Goal: Information Seeking & Learning: Learn about a topic

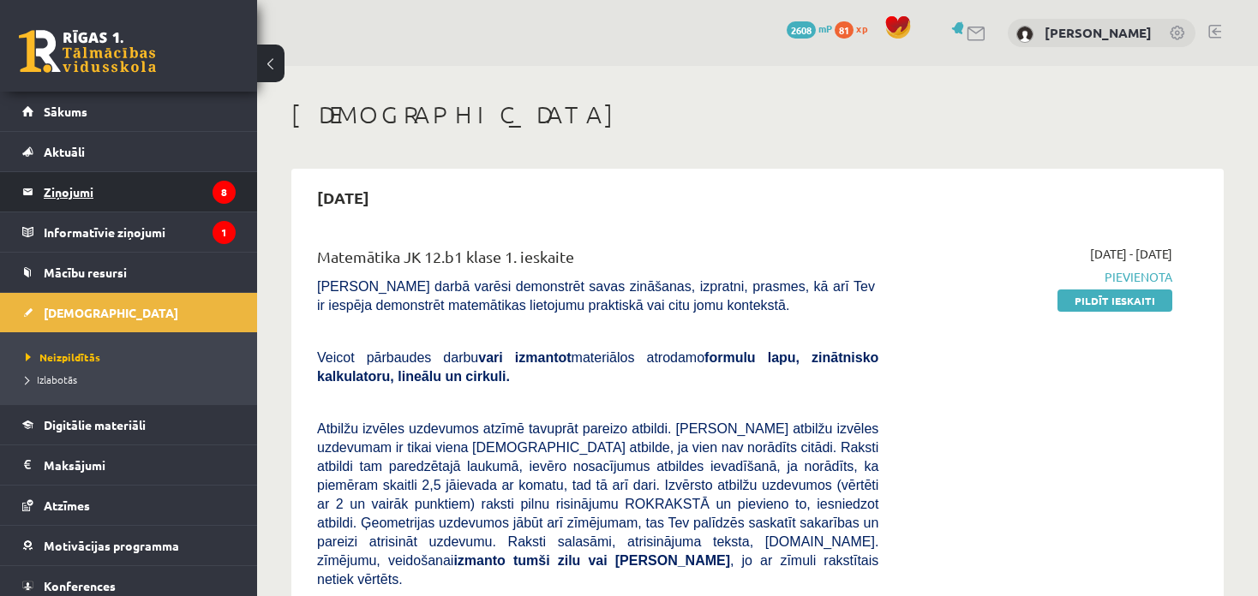
click at [95, 194] on legend "Ziņojumi 8" at bounding box center [140, 191] width 192 height 39
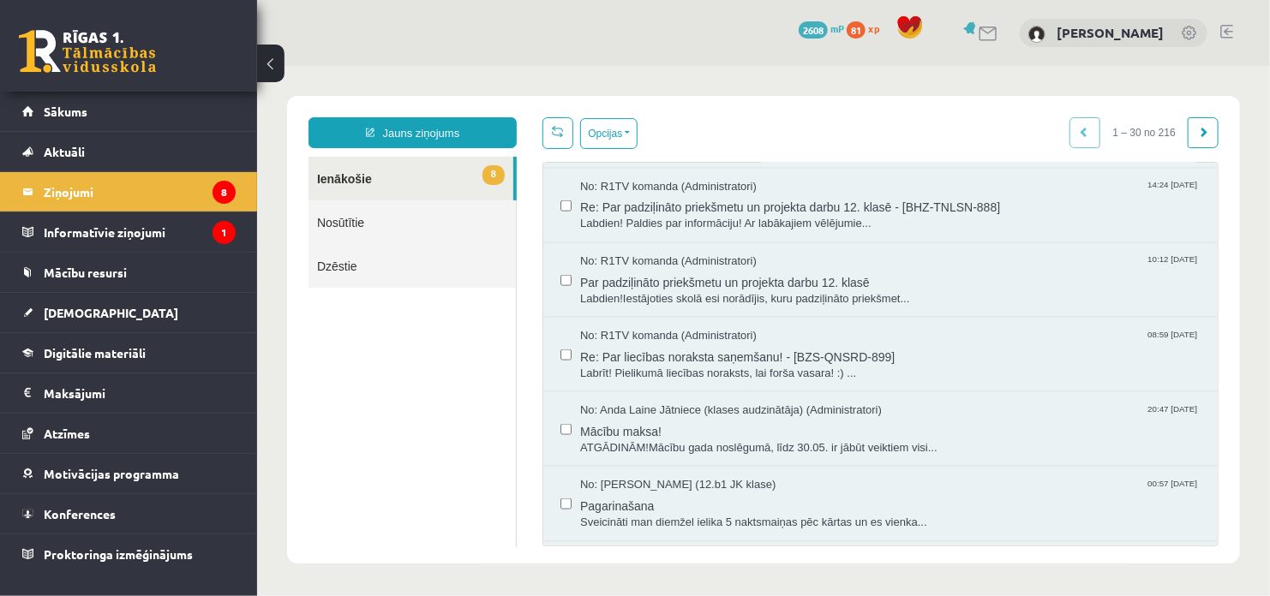
scroll to position [1200, 0]
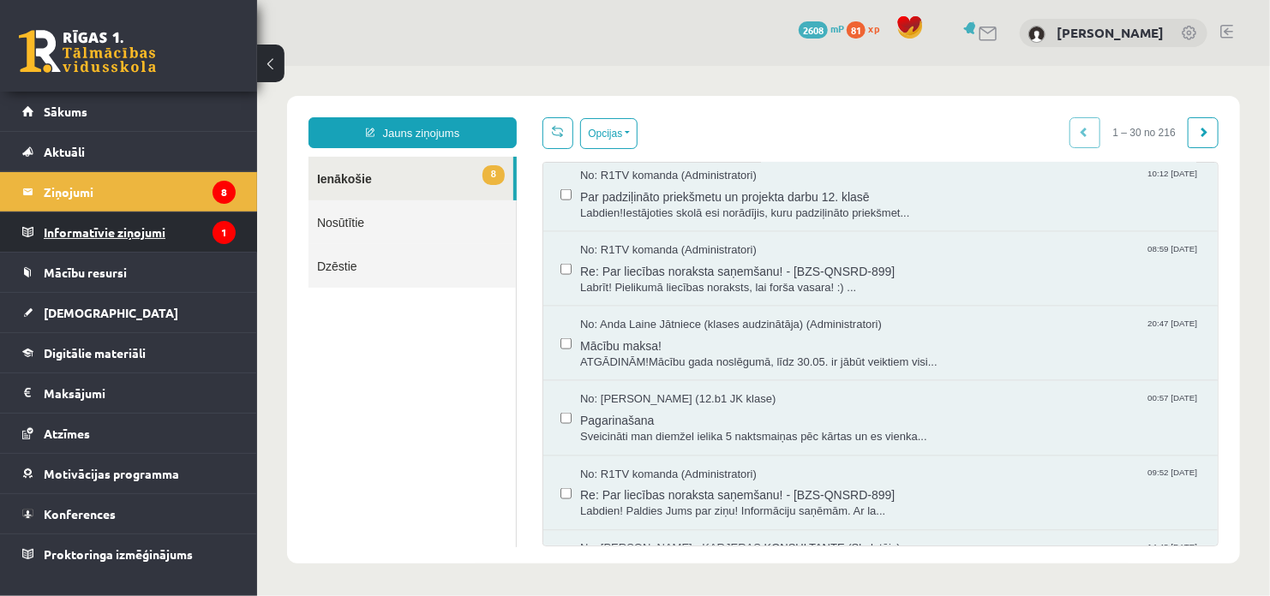
click at [126, 229] on legend "Informatīvie ziņojumi 1" at bounding box center [140, 231] width 192 height 39
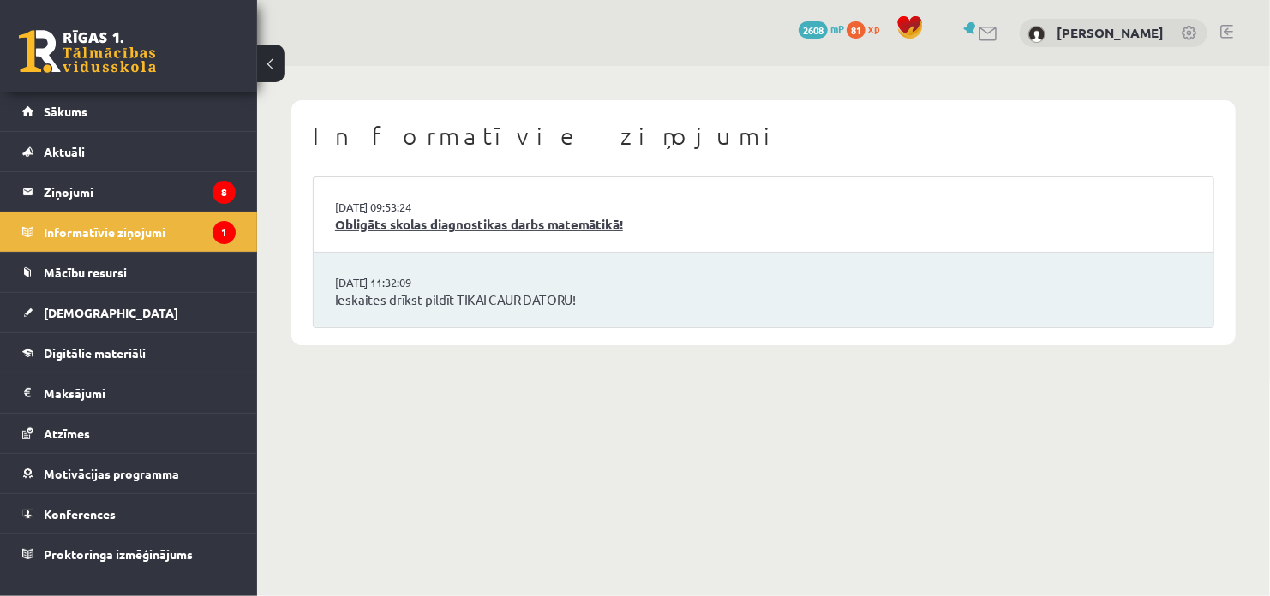
click at [445, 229] on link "Obligāts skolas diagnostikas darbs matemātikā!" at bounding box center [763, 225] width 857 height 20
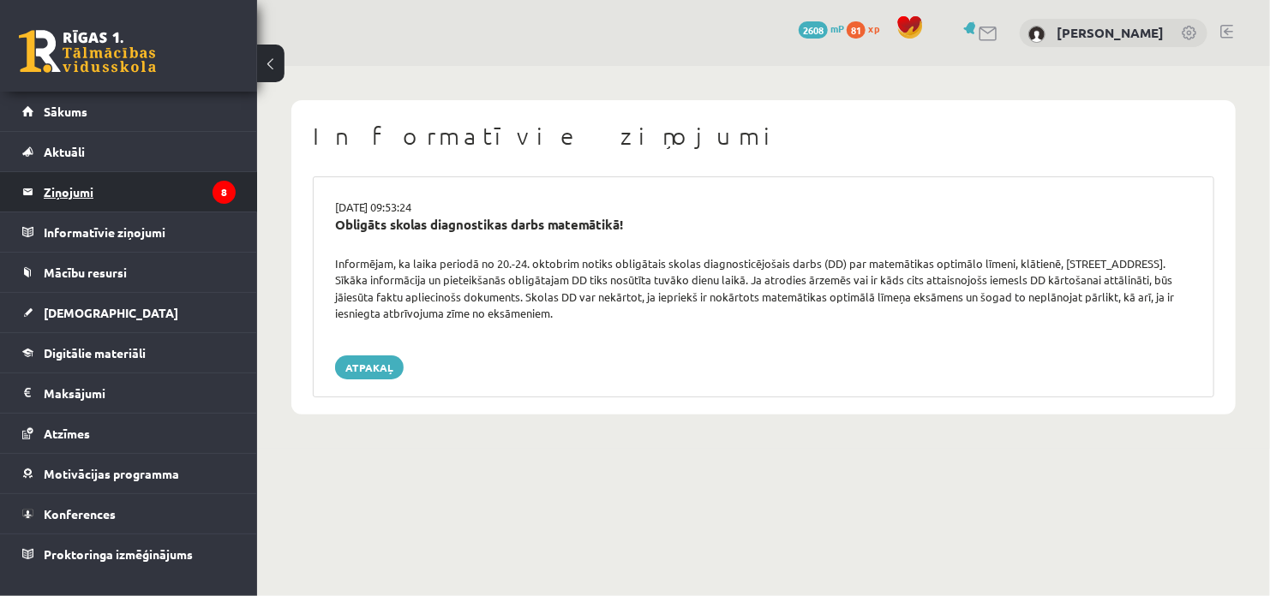
click at [75, 194] on legend "Ziņojumi 8" at bounding box center [140, 191] width 192 height 39
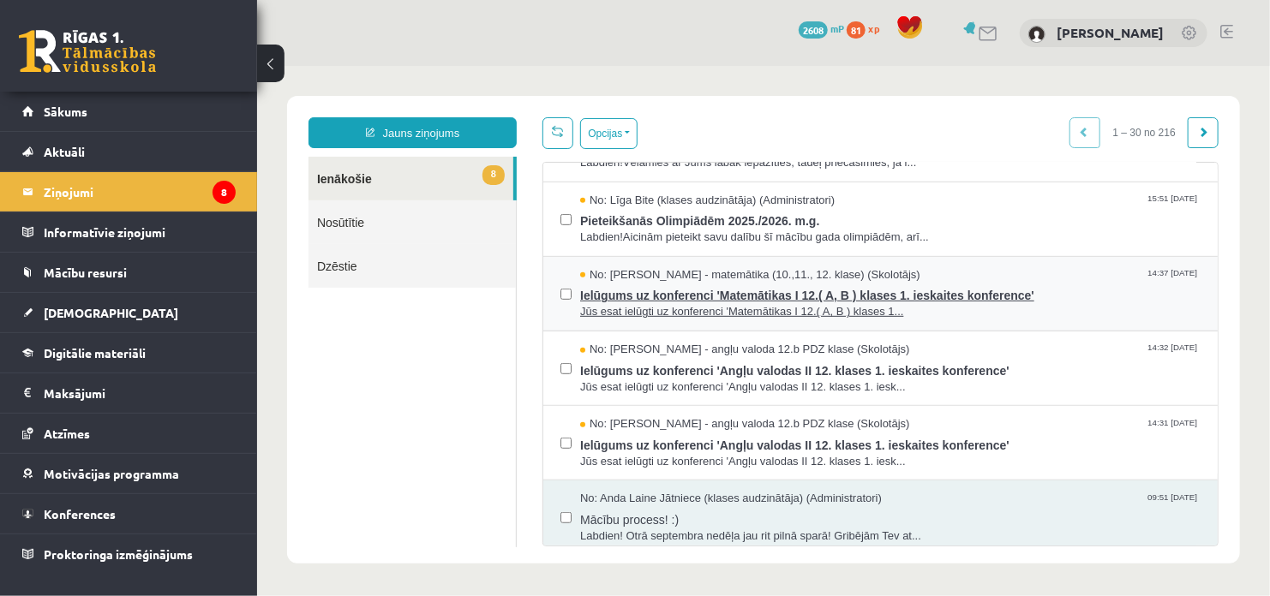
scroll to position [600, 0]
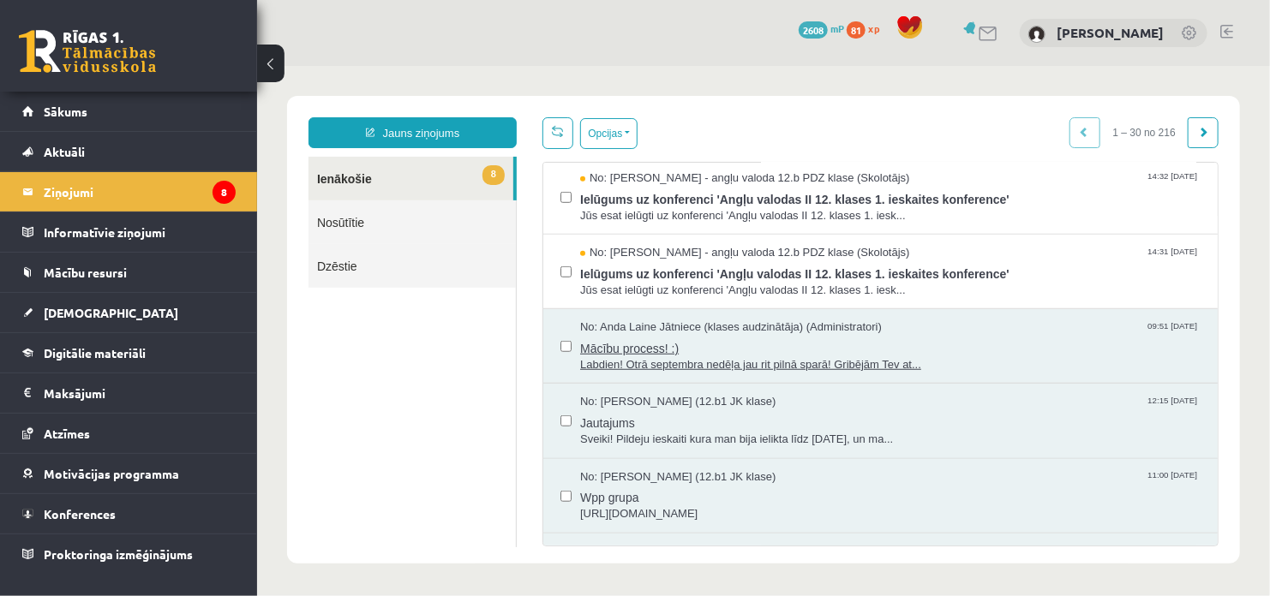
click at [601, 345] on span "Mācību process! :)" at bounding box center [889, 345] width 620 height 21
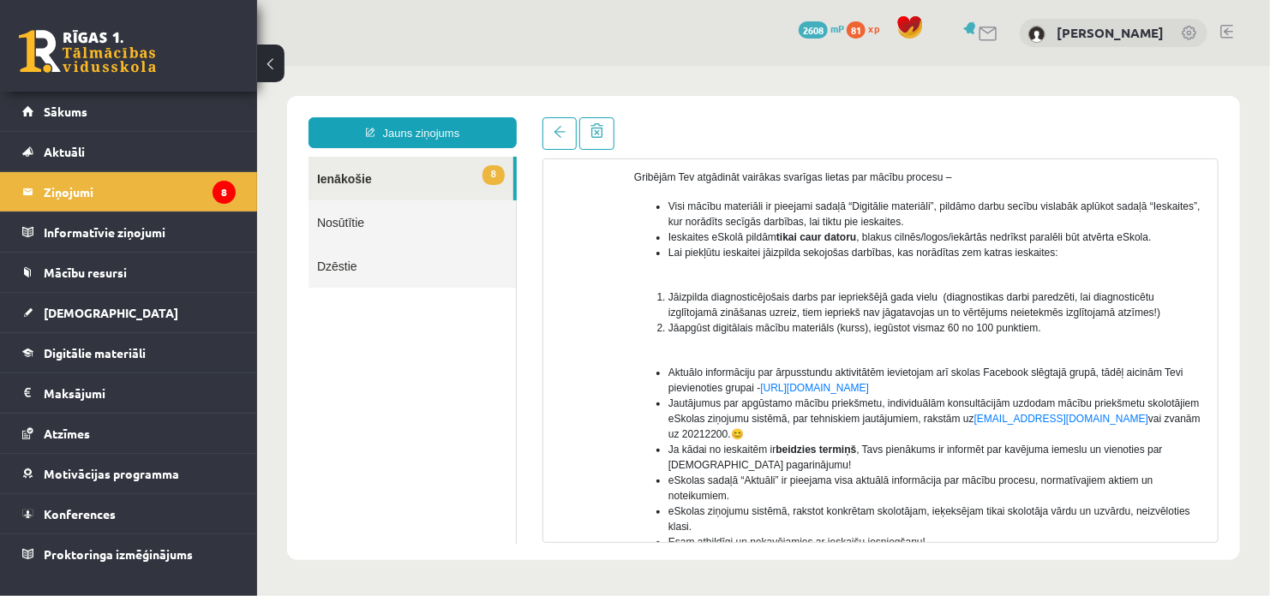
scroll to position [343, 0]
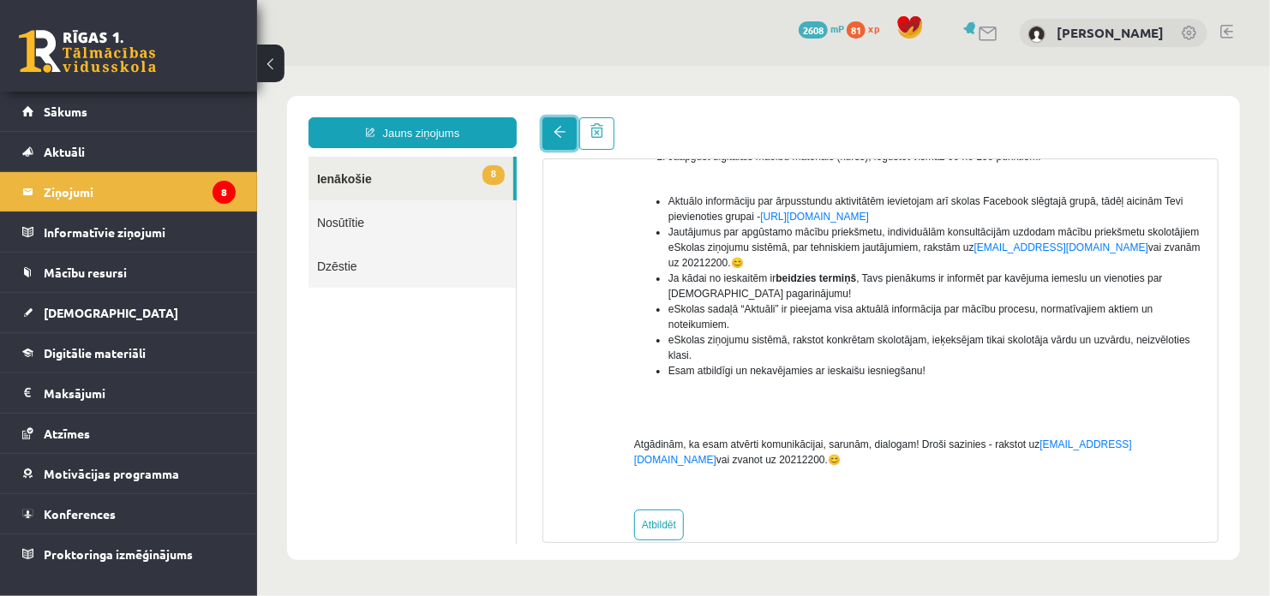
click at [555, 139] on link at bounding box center [559, 133] width 34 height 33
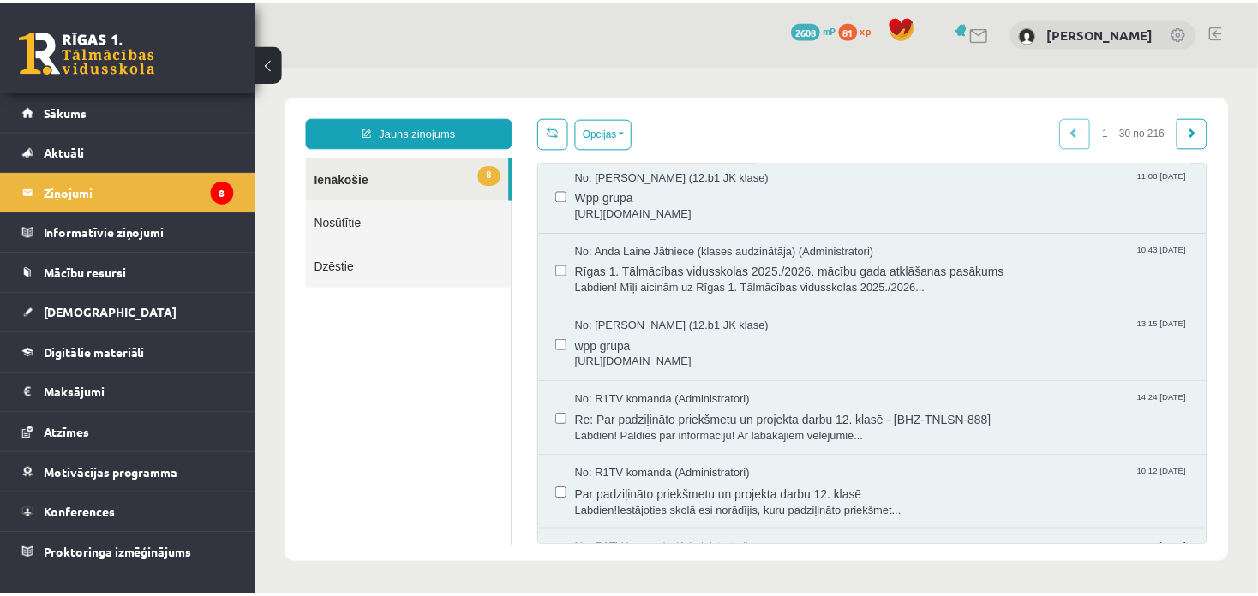
scroll to position [943, 0]
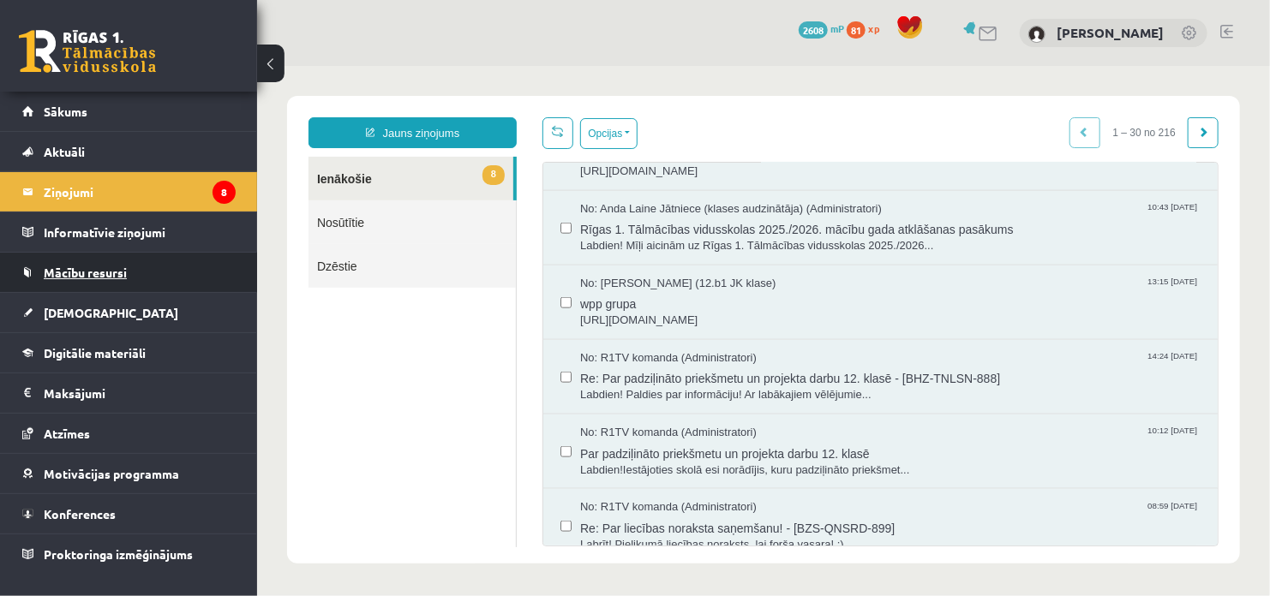
click at [75, 279] on link "Mācību resursi" at bounding box center [128, 272] width 213 height 39
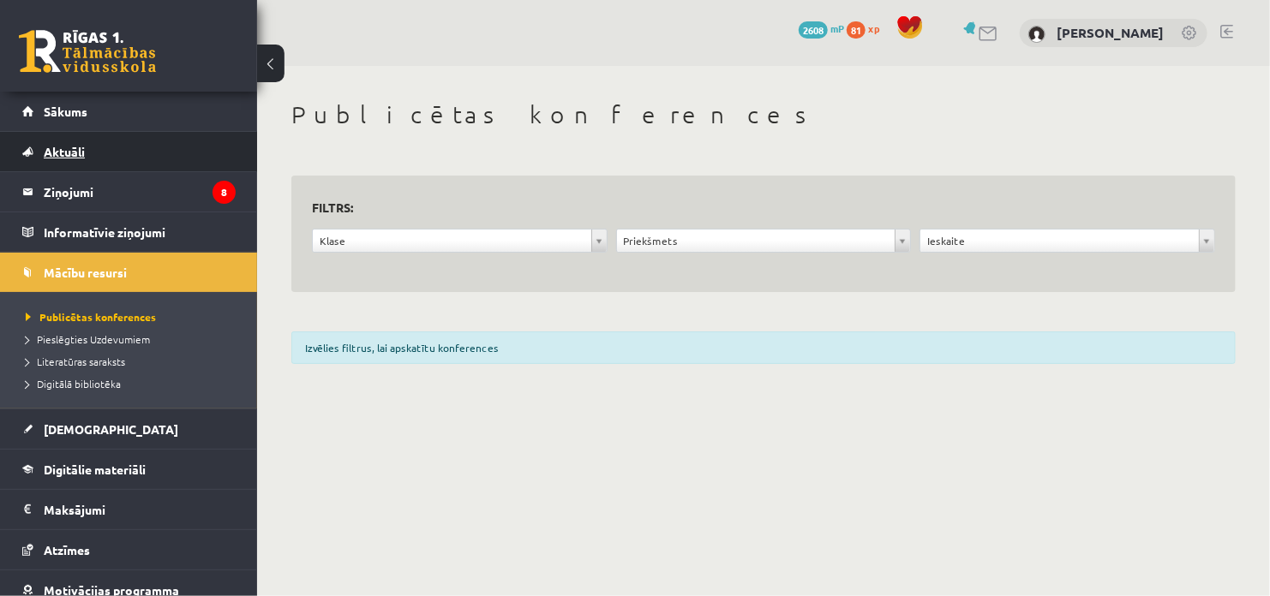
click at [57, 155] on span "Aktuāli" at bounding box center [64, 151] width 41 height 15
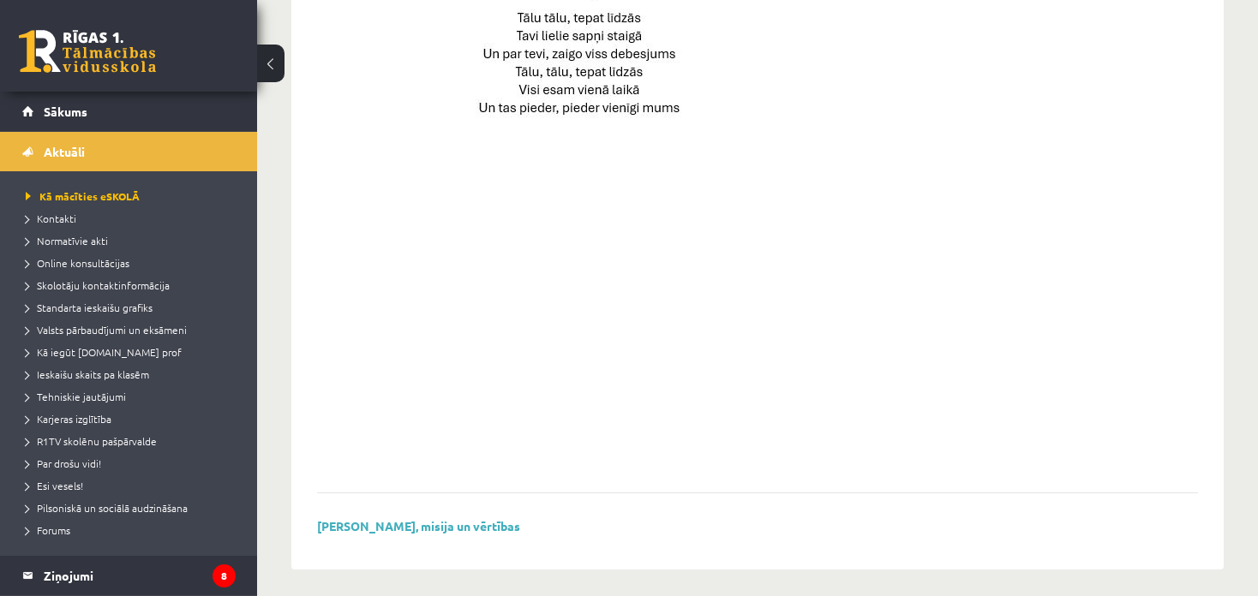
scroll to position [1271, 0]
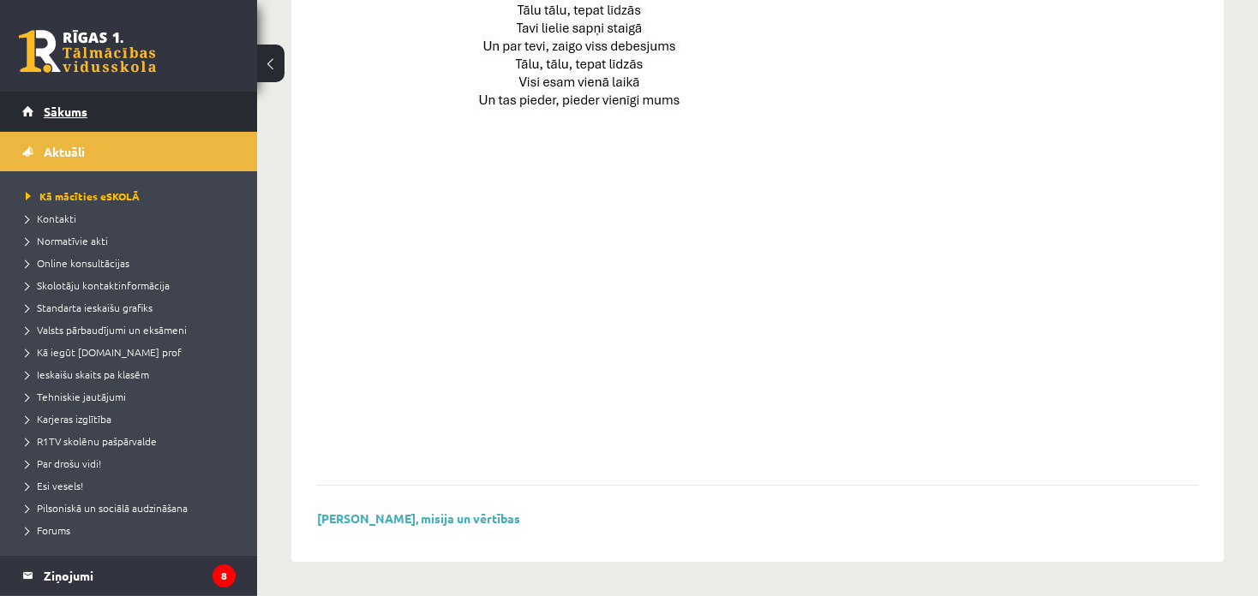
click at [78, 116] on span "Sākums" at bounding box center [66, 111] width 44 height 15
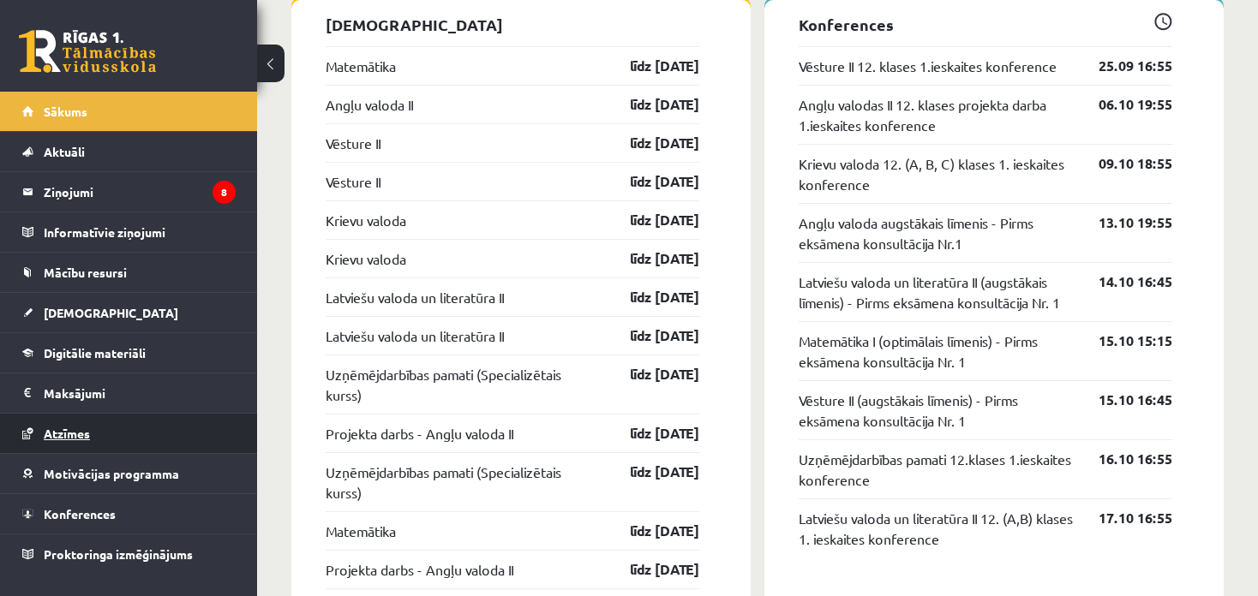
scroll to position [1457, 0]
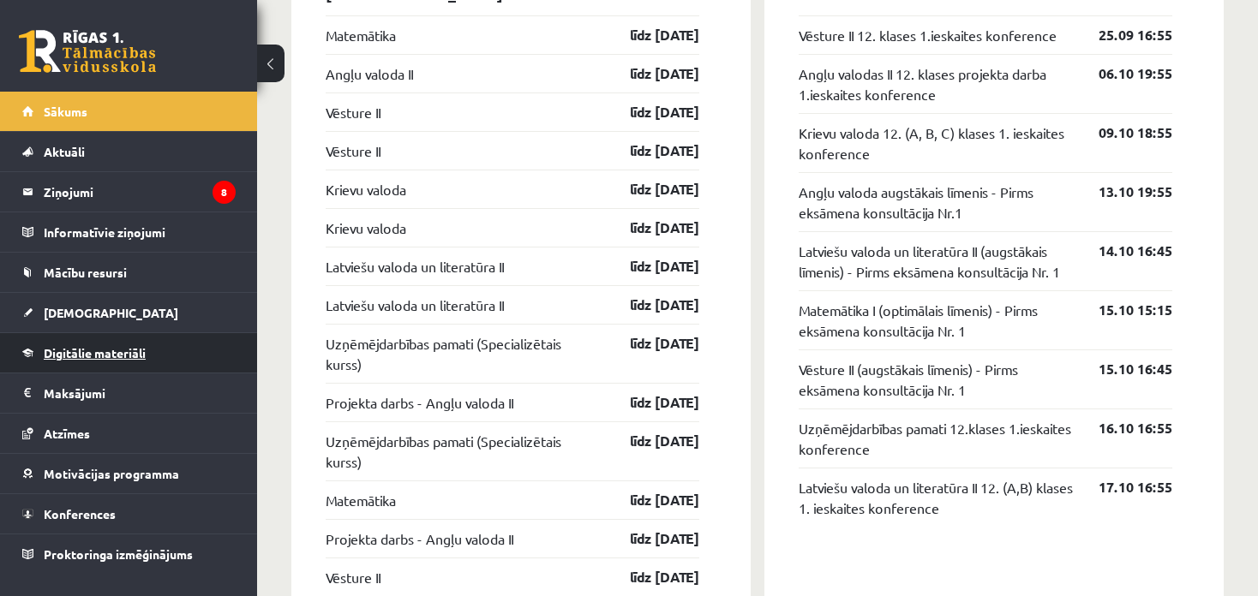
click at [66, 362] on link "Digitālie materiāli" at bounding box center [128, 352] width 213 height 39
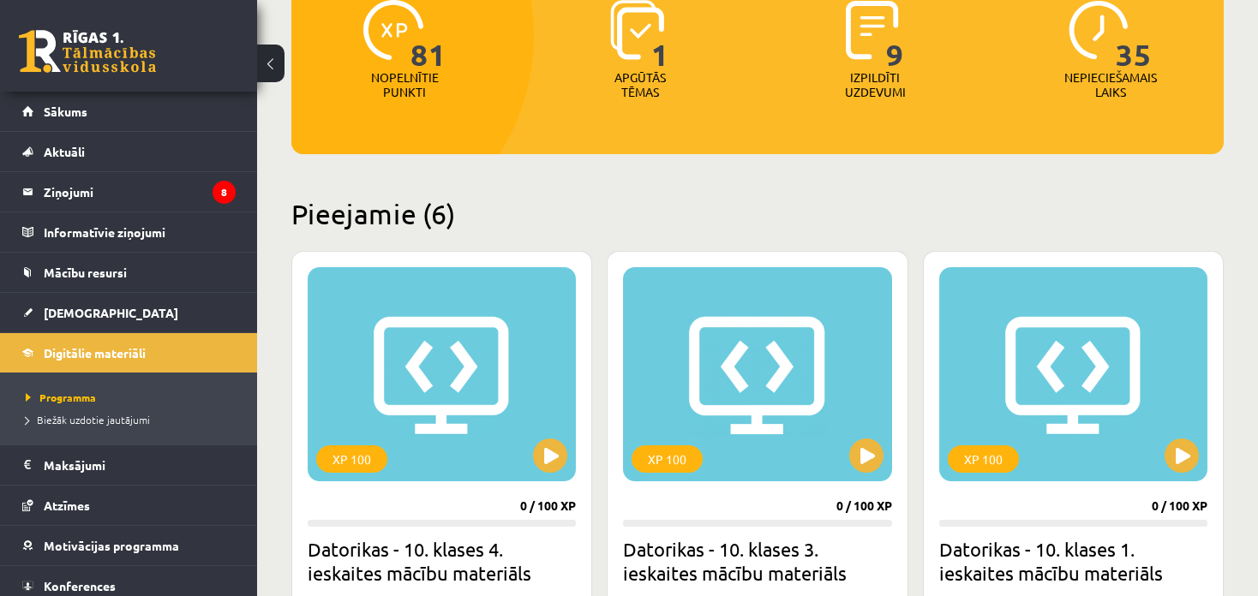
scroll to position [337, 0]
